Goal: Information Seeking & Learning: Learn about a topic

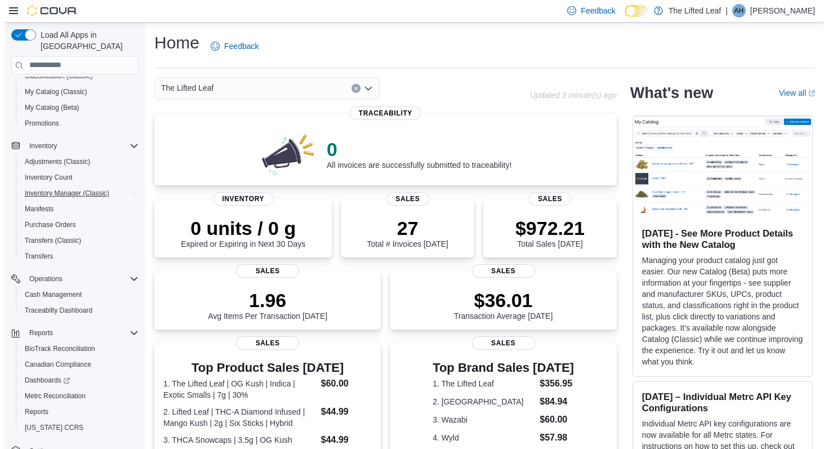
scroll to position [141, 0]
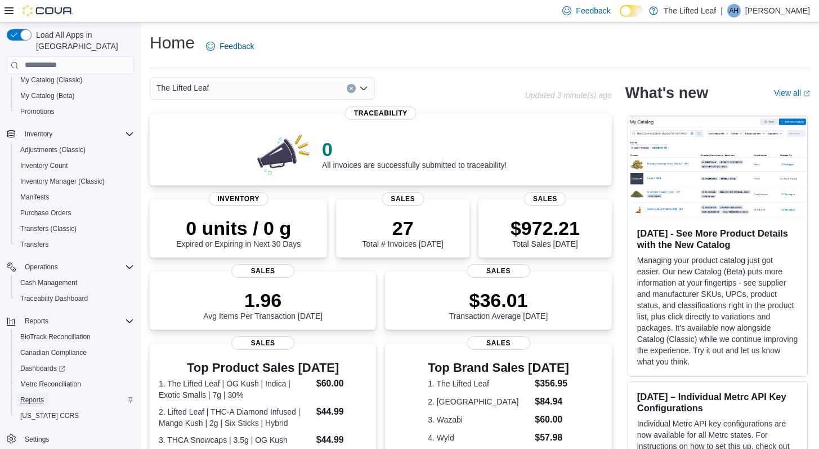
click at [34, 395] on span "Reports" at bounding box center [32, 399] width 24 height 9
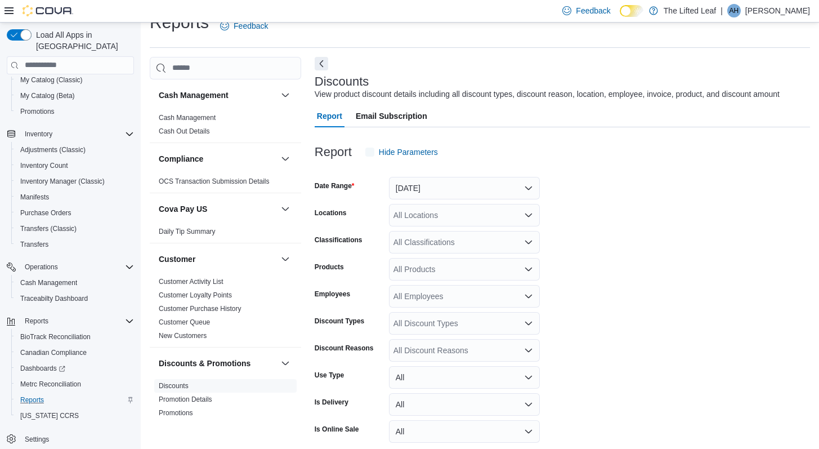
scroll to position [38, 0]
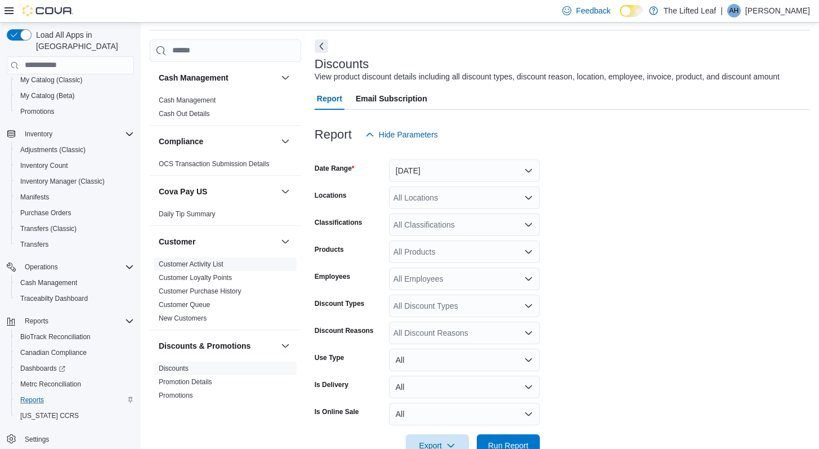
click at [223, 267] on link "Customer Activity List" at bounding box center [191, 264] width 65 height 8
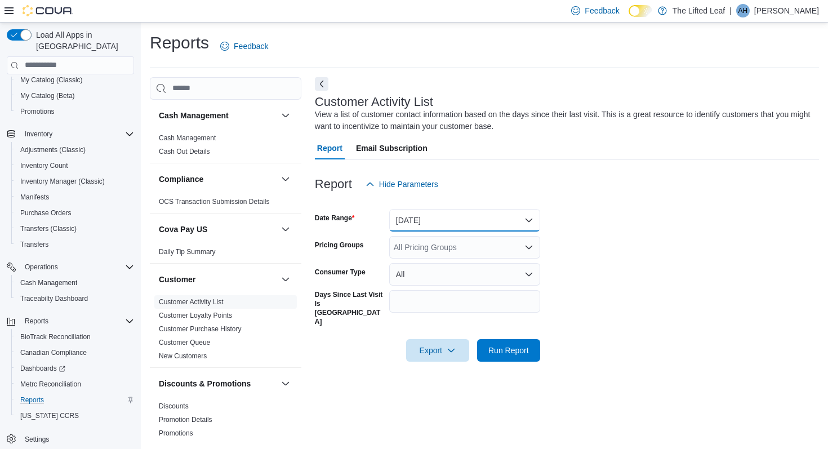
click at [436, 224] on button "[DATE]" at bounding box center [464, 220] width 151 height 23
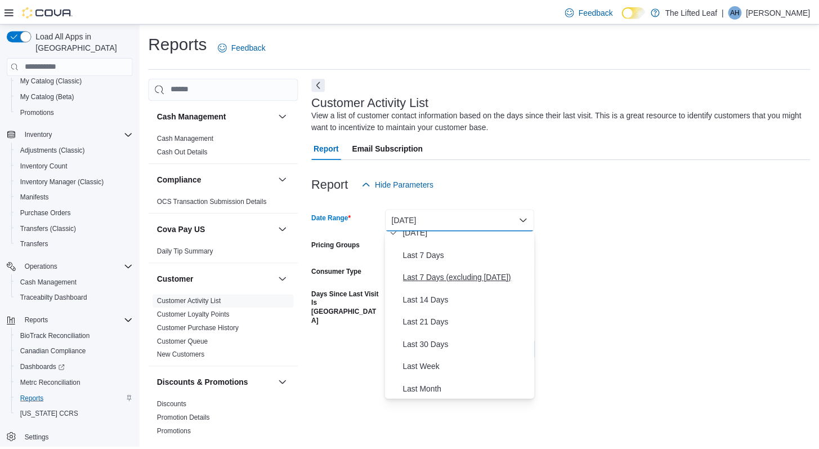
scroll to position [63, 0]
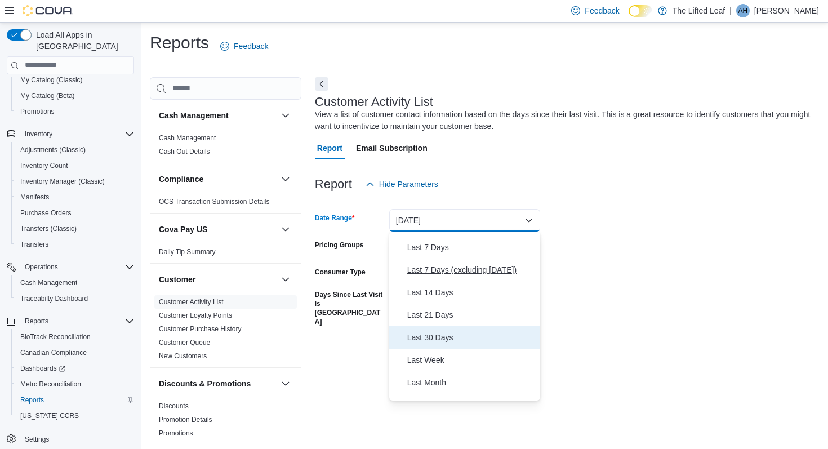
click at [449, 335] on span "Last 30 Days" at bounding box center [471, 337] width 128 height 14
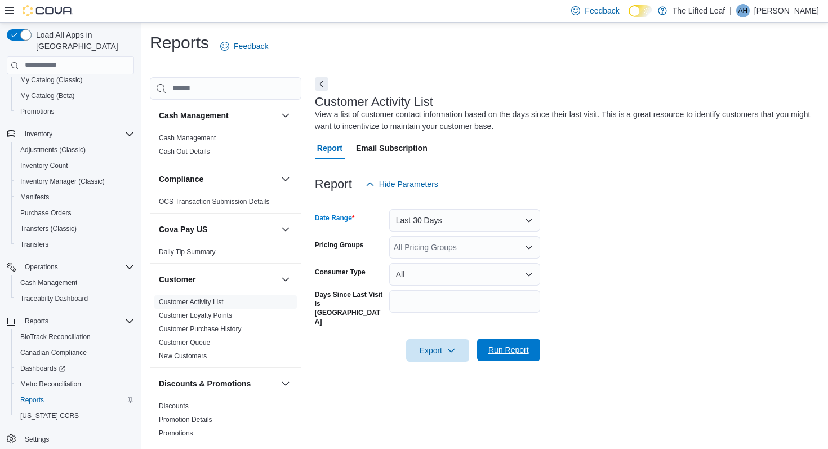
click at [524, 344] on span "Run Report" at bounding box center [508, 349] width 41 height 11
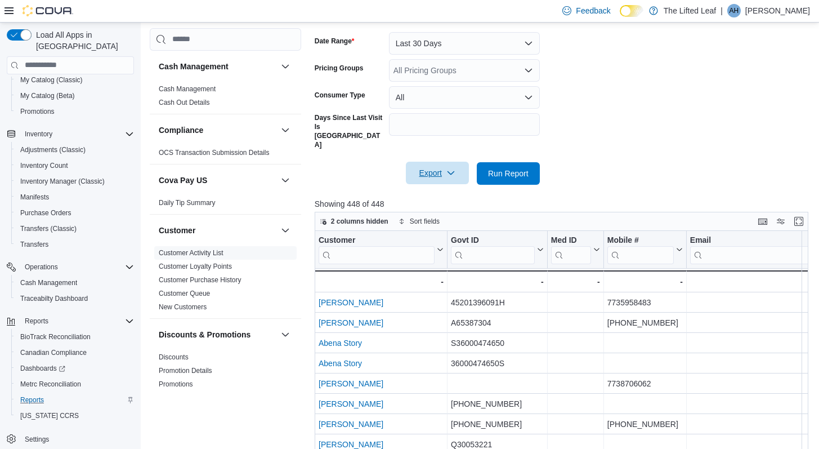
scroll to position [177, 0]
click at [390, 245] on input "search" at bounding box center [377, 254] width 116 height 18
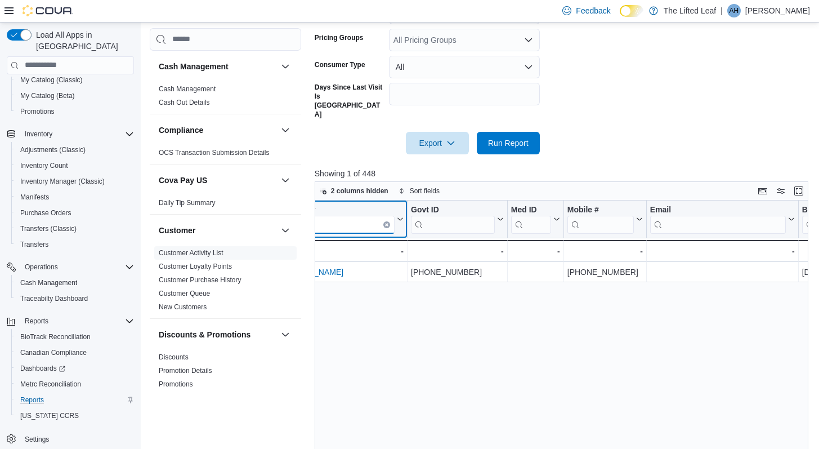
scroll to position [0, 0]
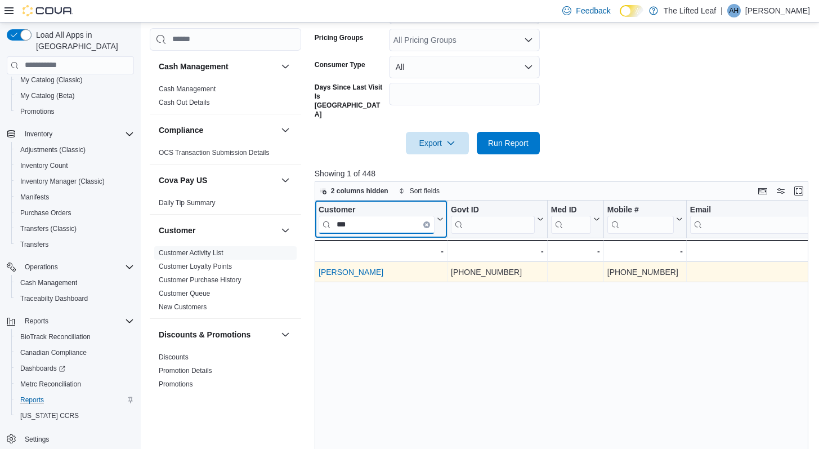
type input "***"
click at [348, 267] on link "[PERSON_NAME]" at bounding box center [351, 271] width 65 height 9
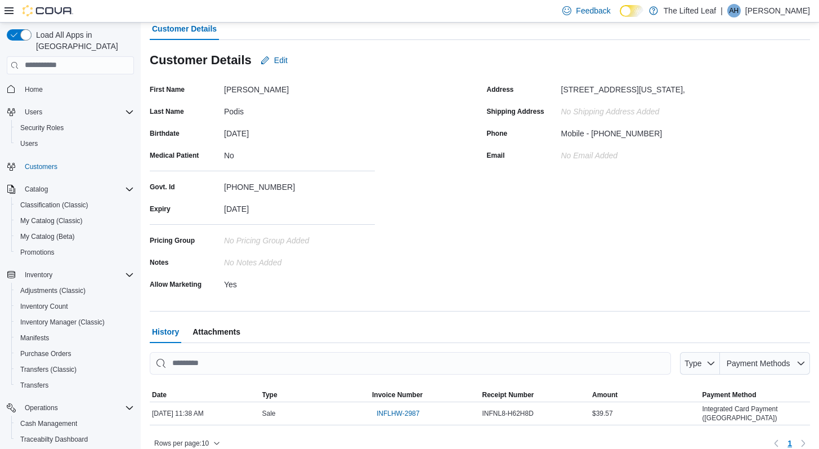
scroll to position [88, 0]
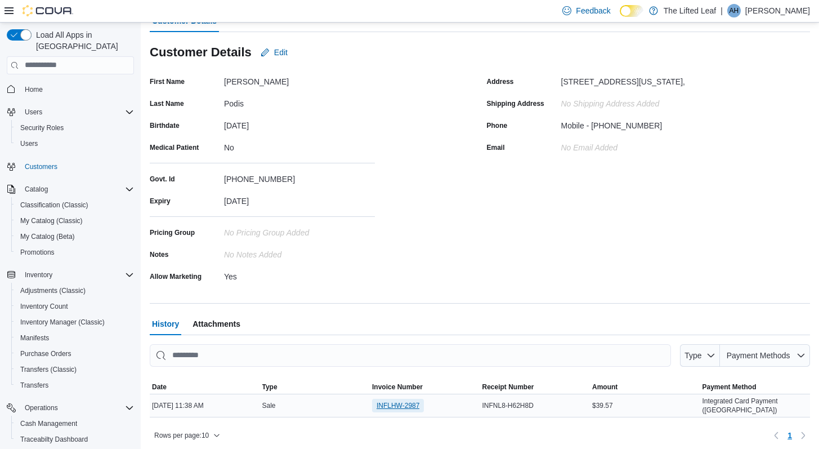
click at [388, 406] on span "INFLHW-2987" at bounding box center [398, 405] width 43 height 9
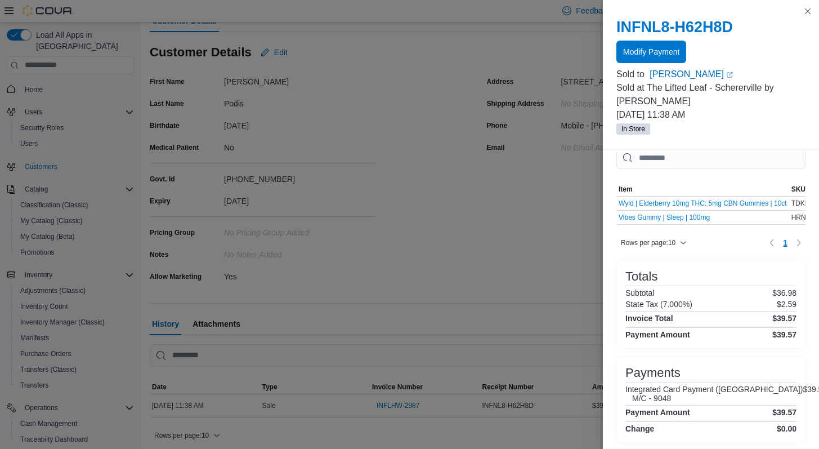
scroll to position [17, 0]
